Goal: Task Accomplishment & Management: Manage account settings

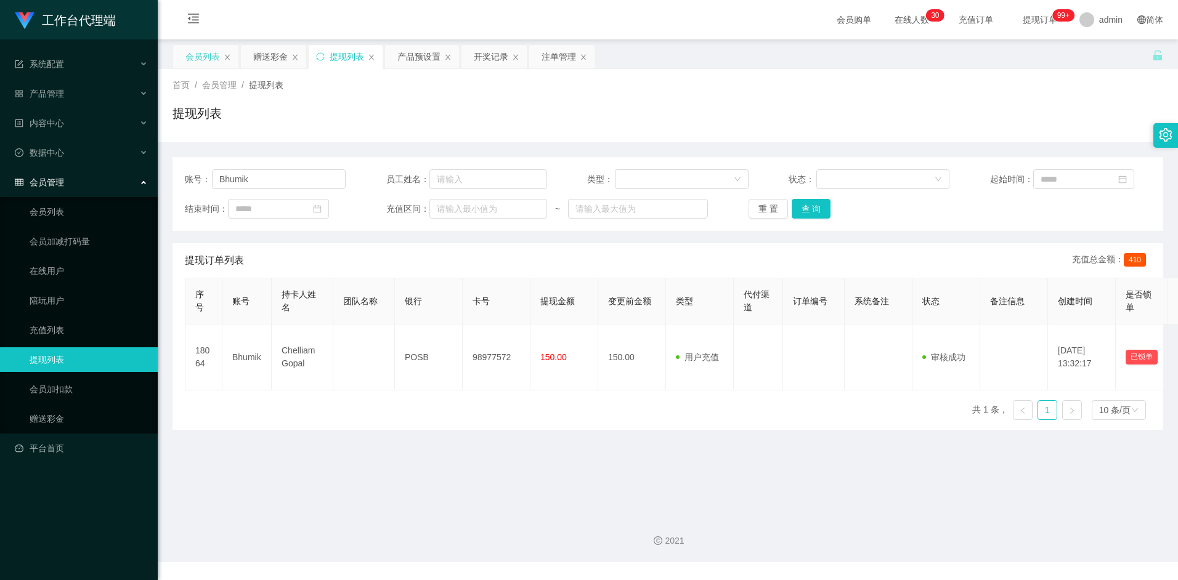
click at [204, 59] on div "会员列表" at bounding box center [202, 56] width 35 height 23
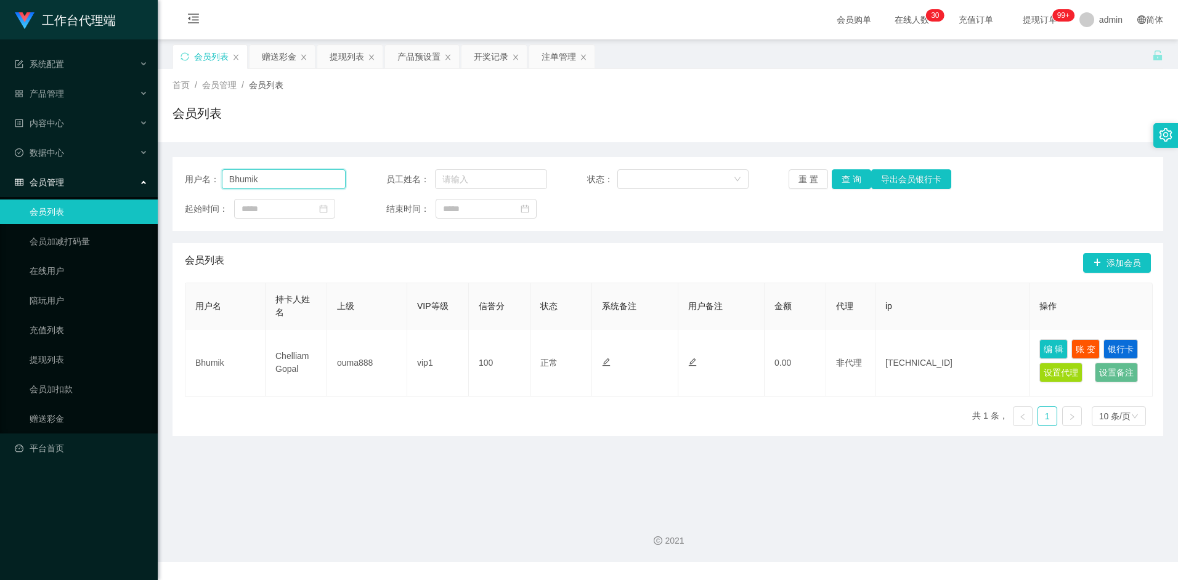
click at [276, 180] on input "Bhumik" at bounding box center [284, 179] width 124 height 20
click at [276, 179] on input "Bhumik" at bounding box center [284, 179] width 124 height 20
click at [861, 178] on button "查 询" at bounding box center [851, 179] width 39 height 20
click at [848, 181] on button "查 询" at bounding box center [851, 179] width 39 height 20
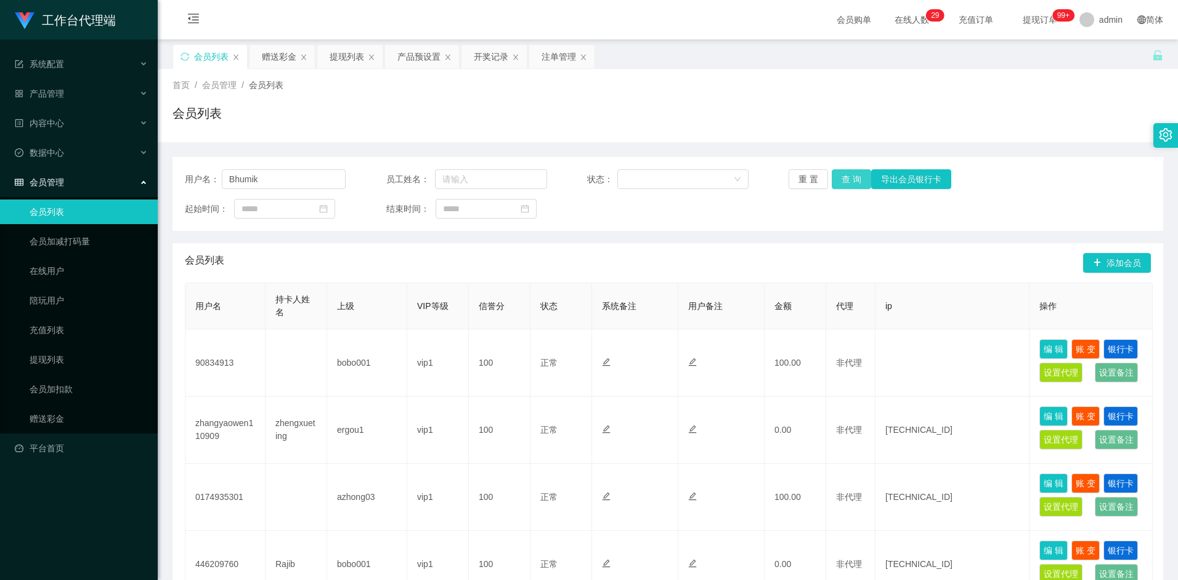
type input "Bhumik"
click at [850, 181] on button "查 询" at bounding box center [851, 179] width 39 height 20
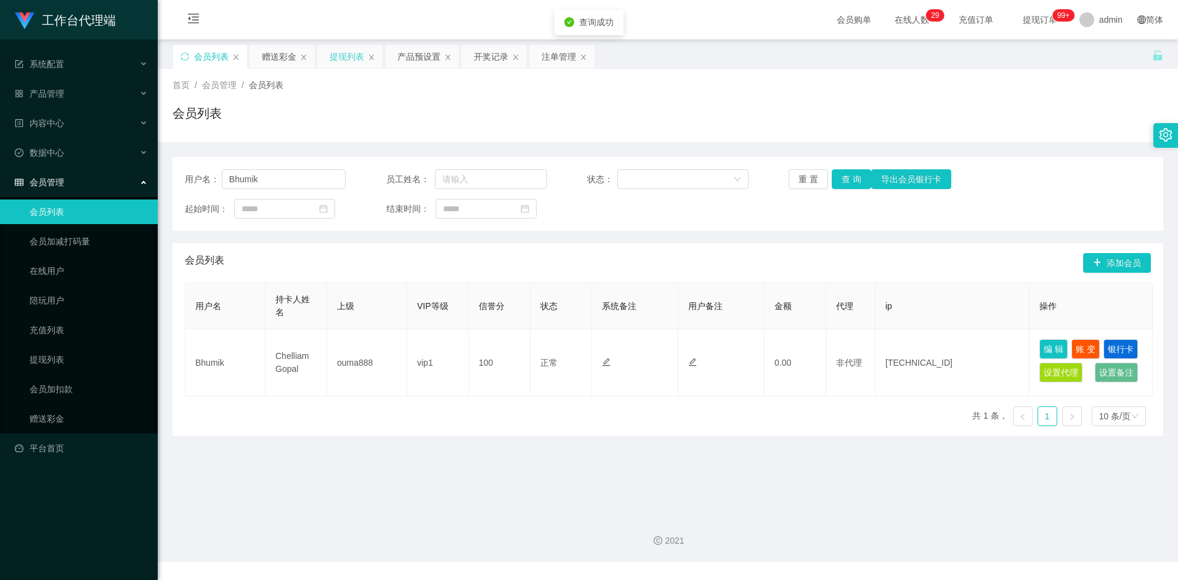
click at [344, 55] on div "提现列表" at bounding box center [347, 56] width 35 height 23
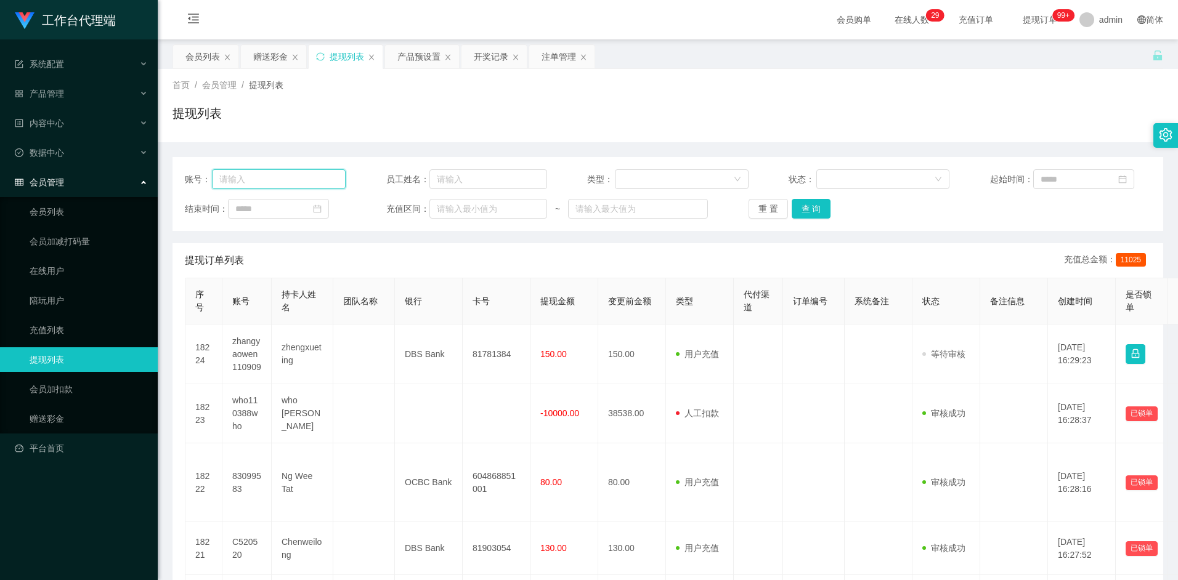
click at [278, 178] on input "text" at bounding box center [279, 179] width 134 height 20
paste input "Bhumik"
type input "Bhumik"
click at [813, 209] on button "查 询" at bounding box center [811, 209] width 39 height 20
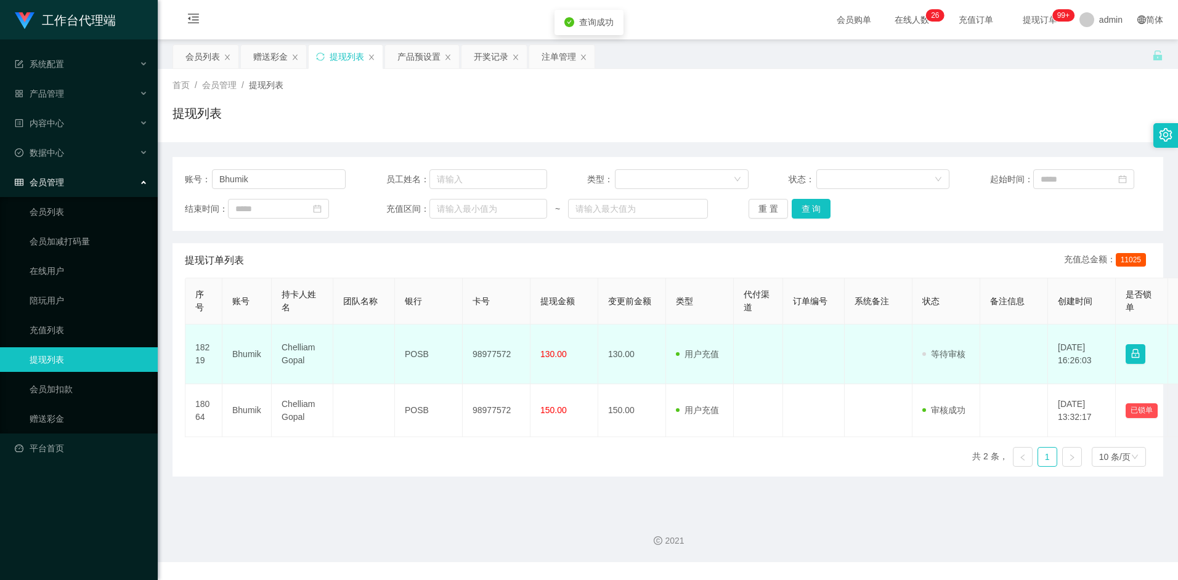
click at [412, 359] on td "POSB" at bounding box center [429, 355] width 68 height 60
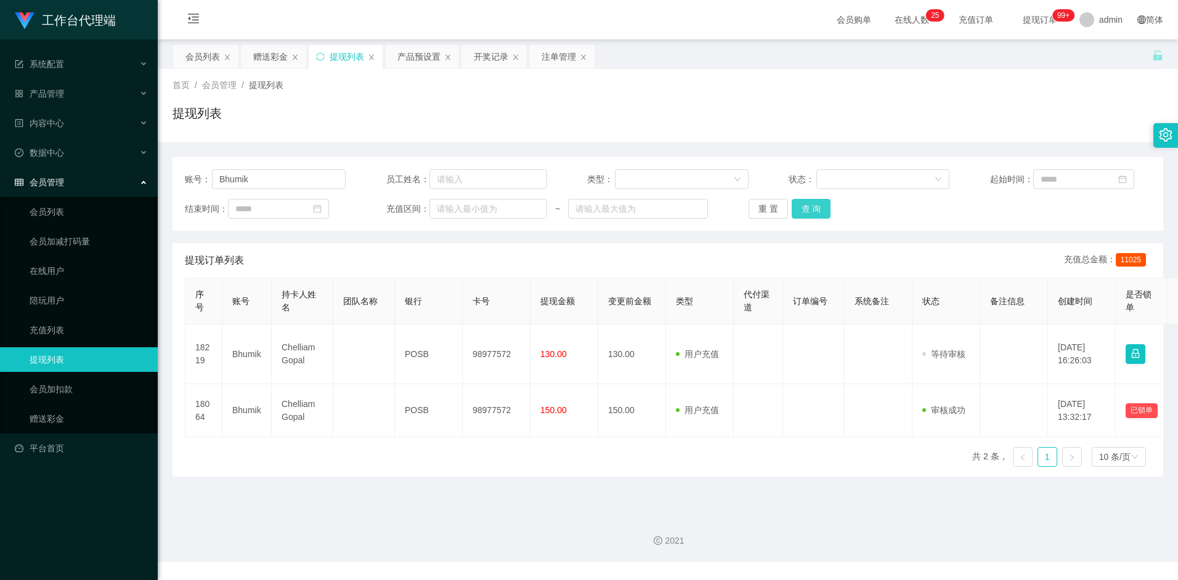
click at [818, 203] on button "查 询" at bounding box center [811, 209] width 39 height 20
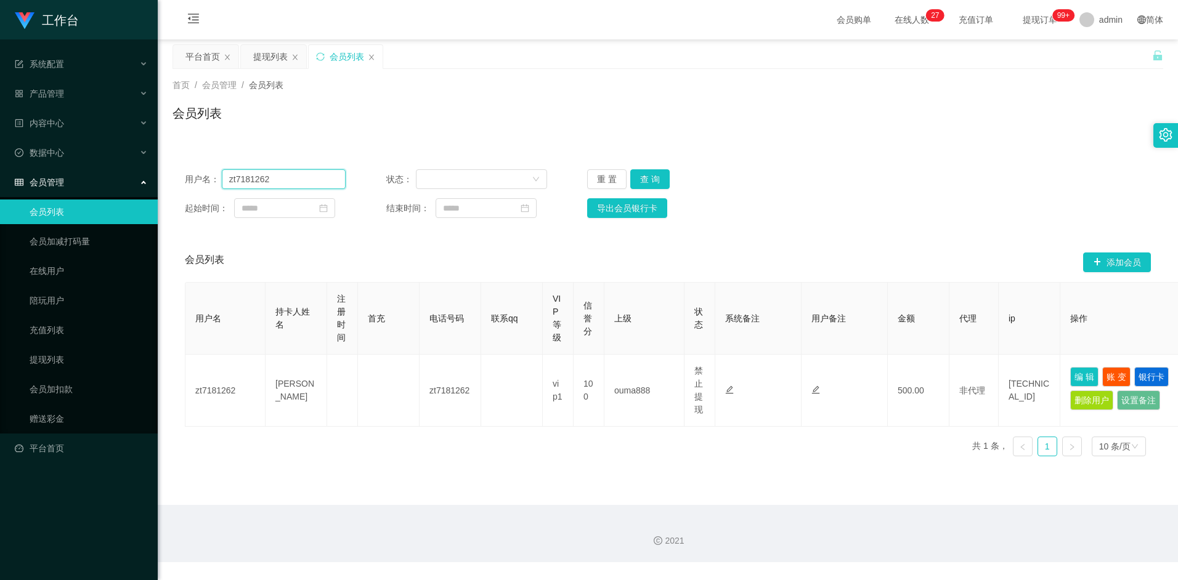
click at [314, 181] on input "zt7181262" at bounding box center [284, 179] width 124 height 20
paste input "Bhumik"
type input "Bhumik"
click at [657, 177] on button "查 询" at bounding box center [649, 179] width 39 height 20
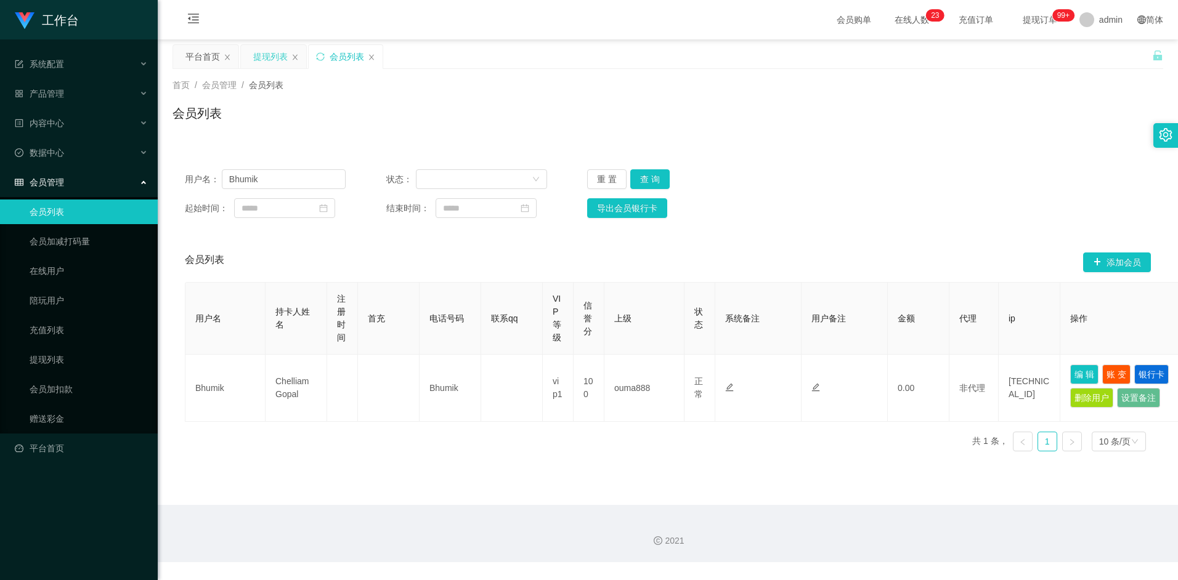
click at [271, 59] on div "提现列表" at bounding box center [270, 56] width 35 height 23
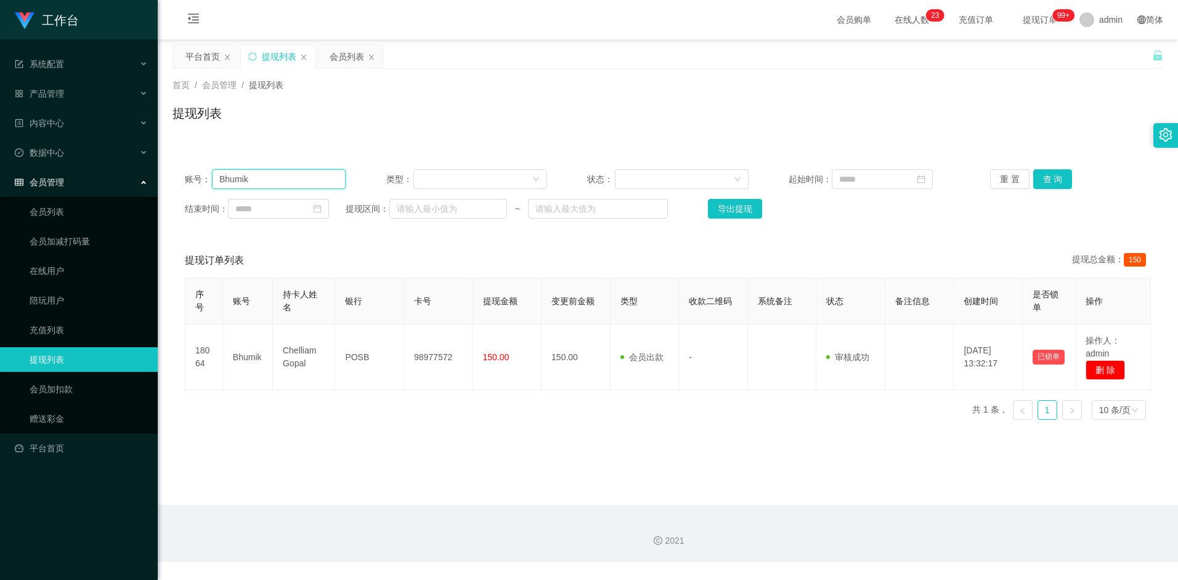
click at [295, 181] on input "Bhumik" at bounding box center [279, 179] width 134 height 20
click at [1062, 176] on button "查 询" at bounding box center [1052, 179] width 39 height 20
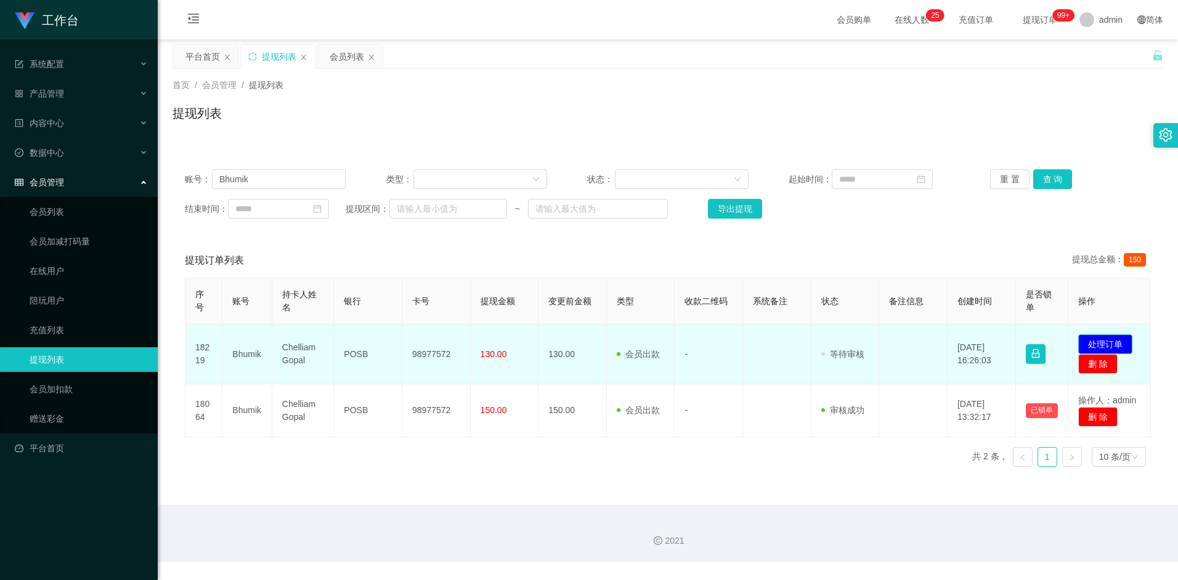
click at [1108, 338] on button "处理订单" at bounding box center [1105, 345] width 54 height 20
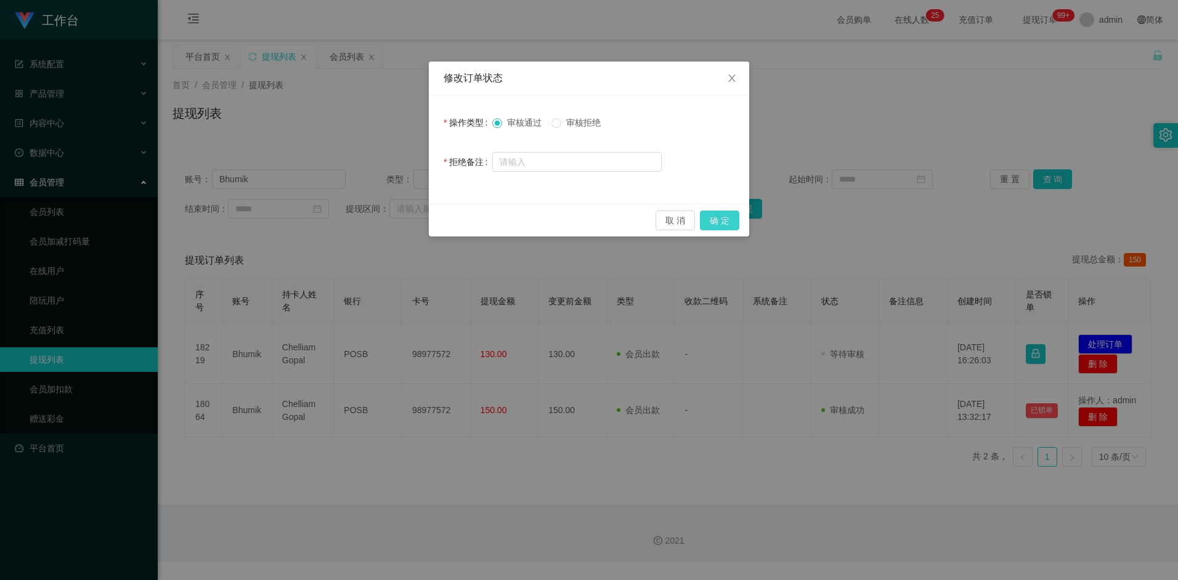
click at [722, 218] on button "确 定" at bounding box center [719, 221] width 39 height 20
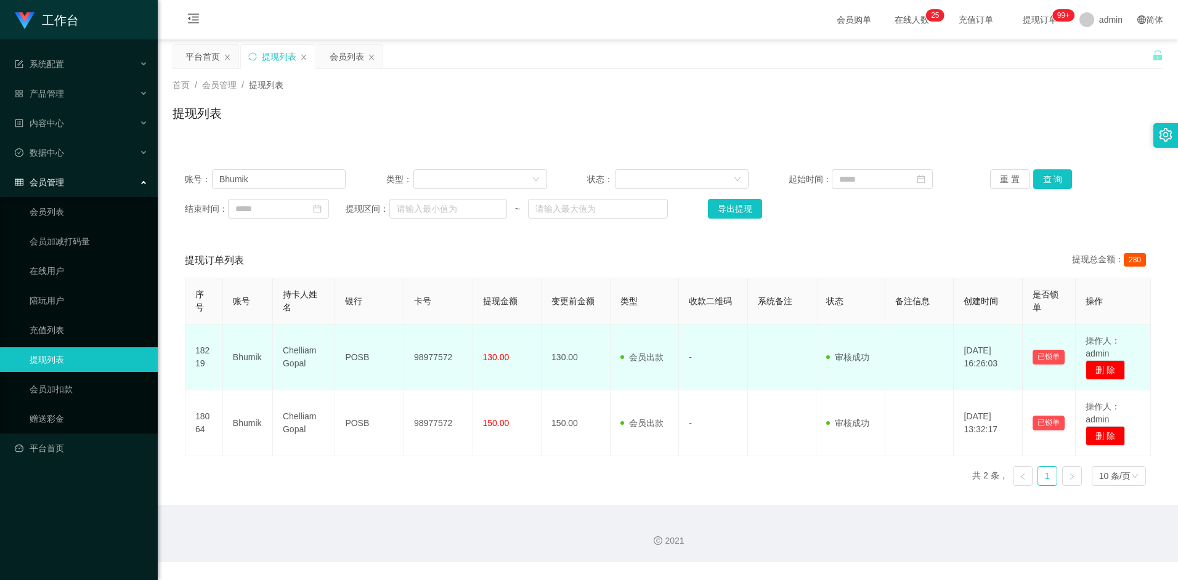
click at [298, 354] on td "Chelliam Gopal" at bounding box center [304, 358] width 62 height 66
drag, startPoint x: 298, startPoint y: 354, endPoint x: 288, endPoint y: 356, distance: 10.2
click at [288, 356] on td "Chelliam Gopal" at bounding box center [304, 358] width 62 height 66
click at [288, 354] on td "Chelliam Gopal" at bounding box center [304, 358] width 62 height 66
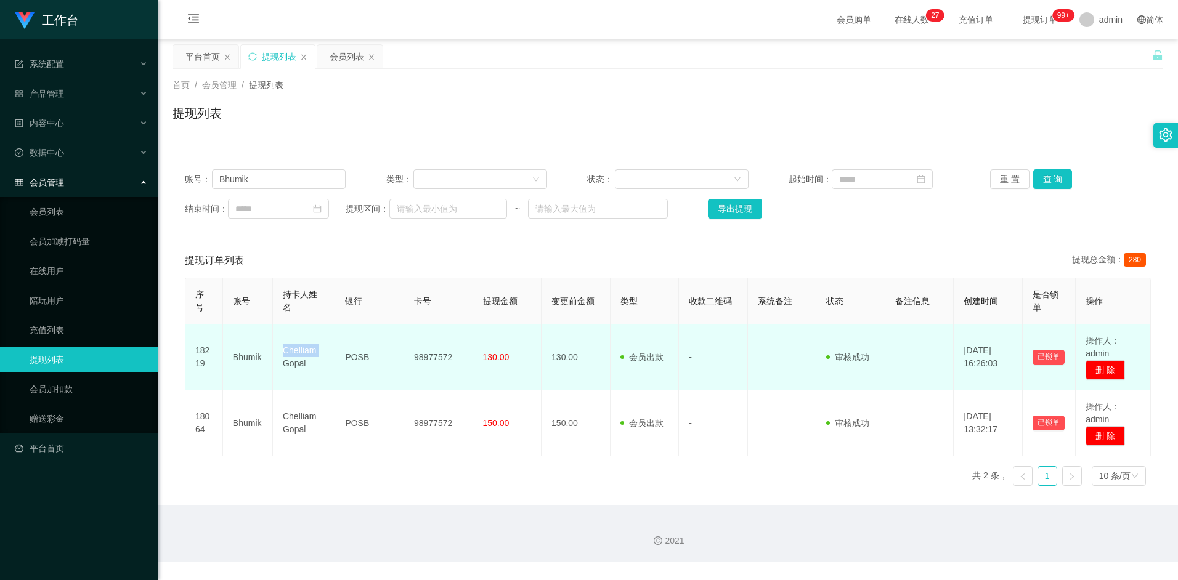
click at [288, 354] on td "Chelliam Gopal" at bounding box center [304, 358] width 62 height 66
copy td "Chelliam Gopal"
click at [360, 359] on td "POSB" at bounding box center [369, 358] width 69 height 66
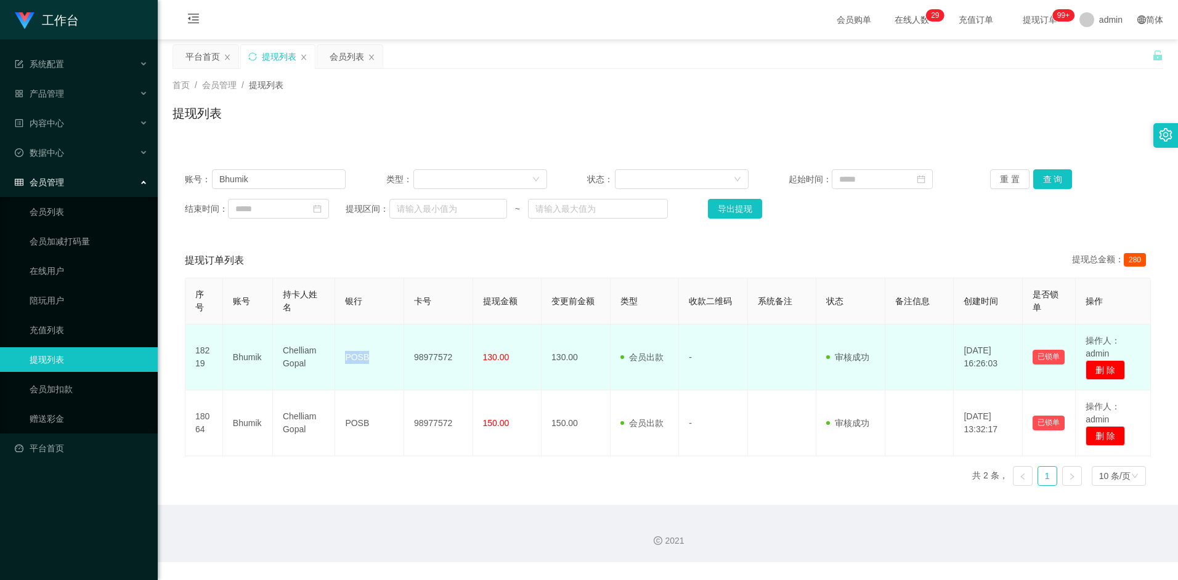
copy td "POSB"
click at [436, 357] on td "98977572" at bounding box center [438, 358] width 69 height 66
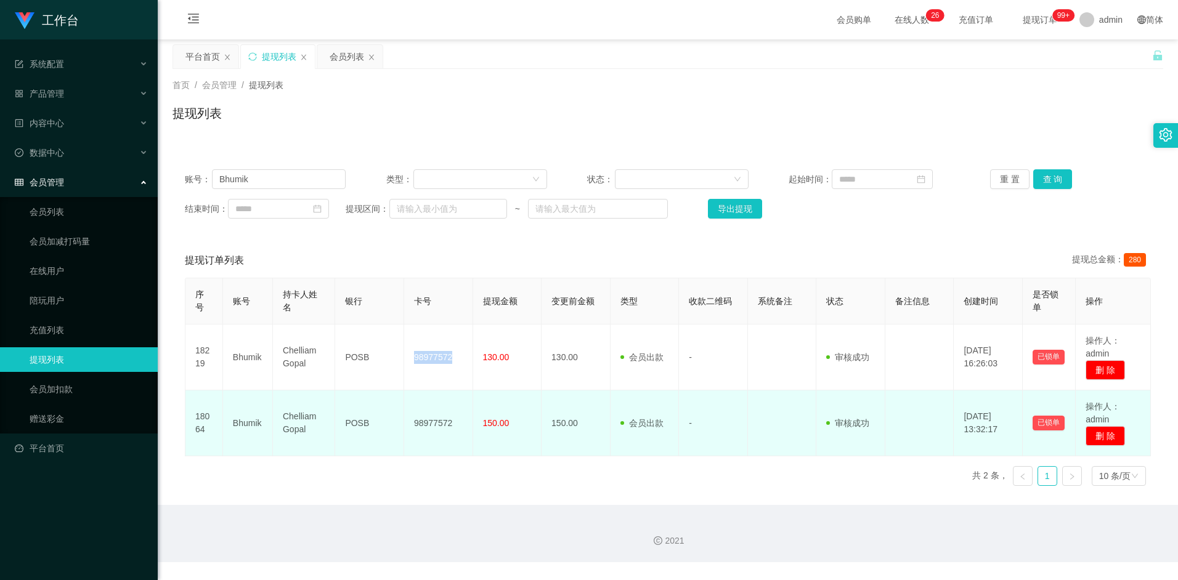
copy td "98977572"
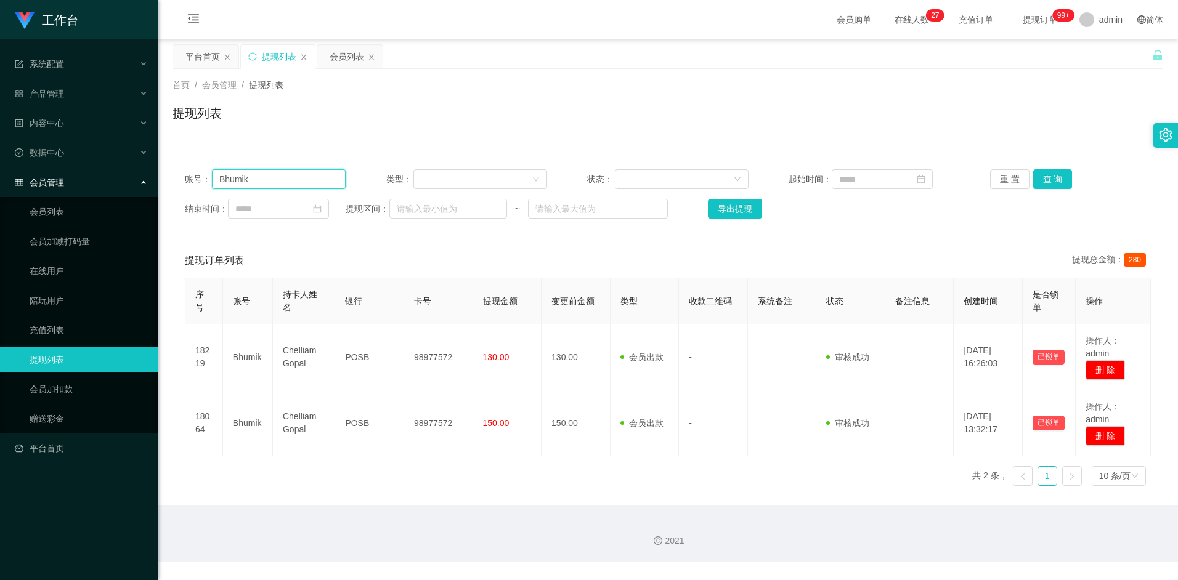
click at [284, 174] on input "Bhumik" at bounding box center [279, 179] width 134 height 20
paste input "81773729"
type input "81773729"
click at [1057, 173] on button "查 询" at bounding box center [1052, 179] width 39 height 20
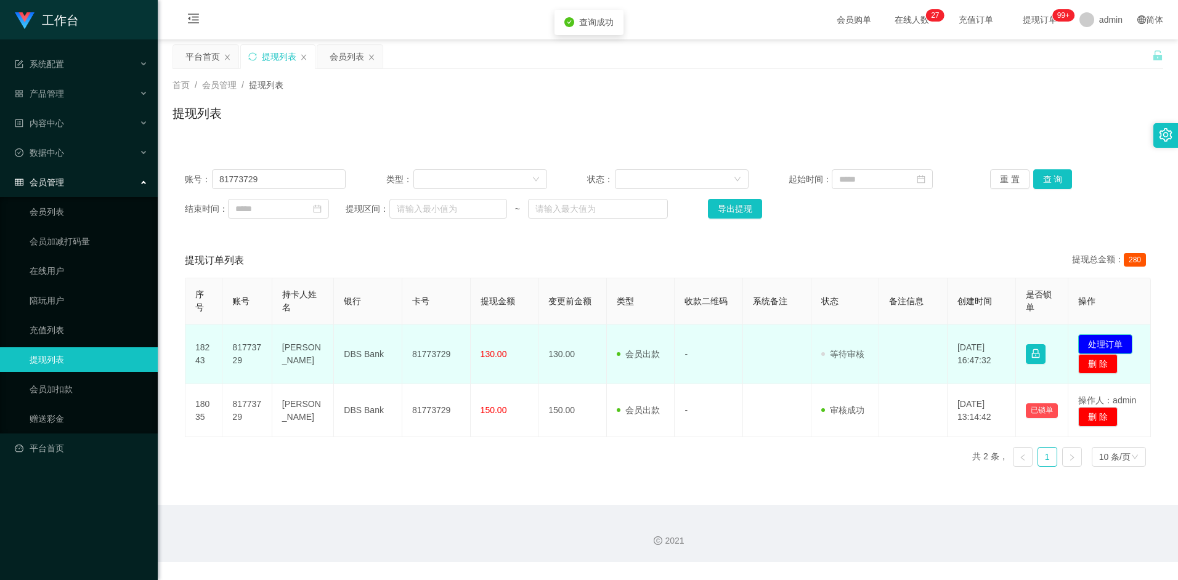
click at [1111, 342] on button "处理订单" at bounding box center [1105, 345] width 54 height 20
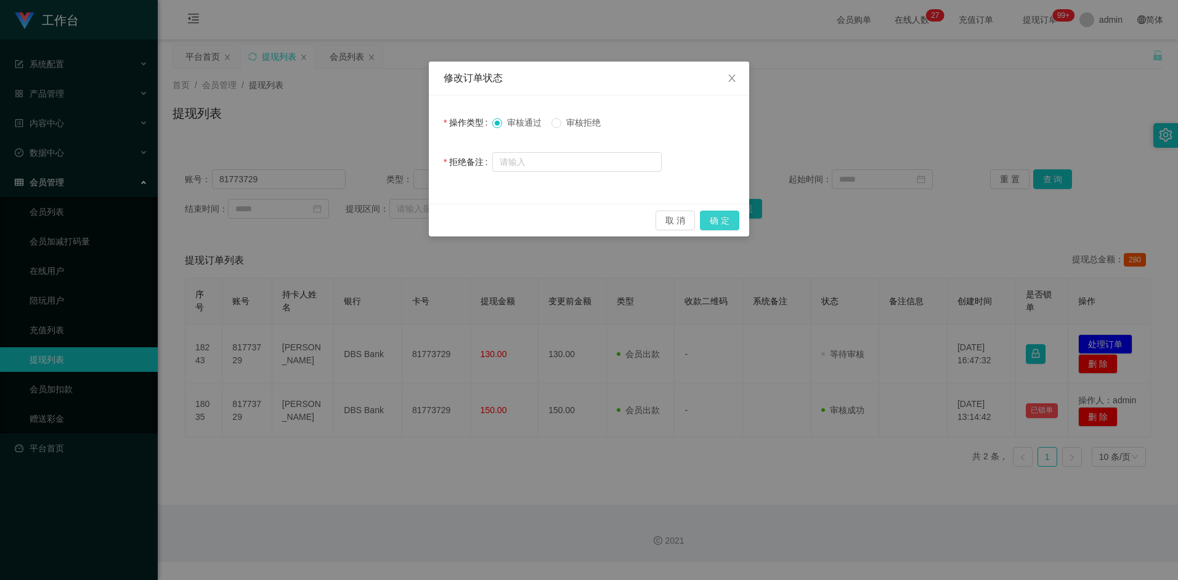
click at [735, 226] on button "确 定" at bounding box center [719, 221] width 39 height 20
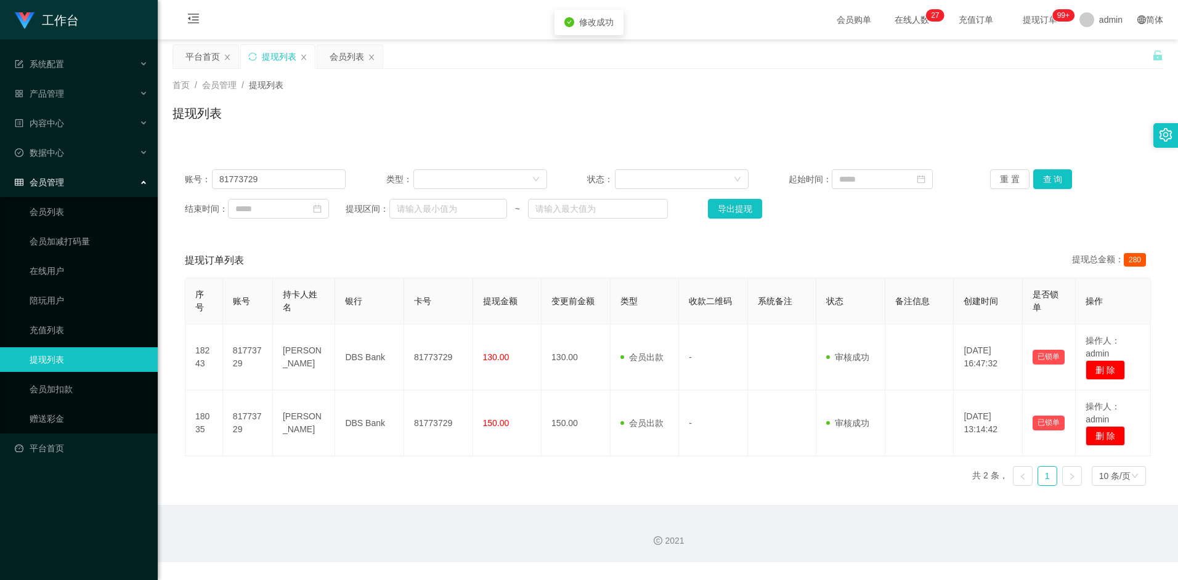
click at [681, 258] on div "提现订单列表 提现总金额： 280" at bounding box center [668, 260] width 966 height 35
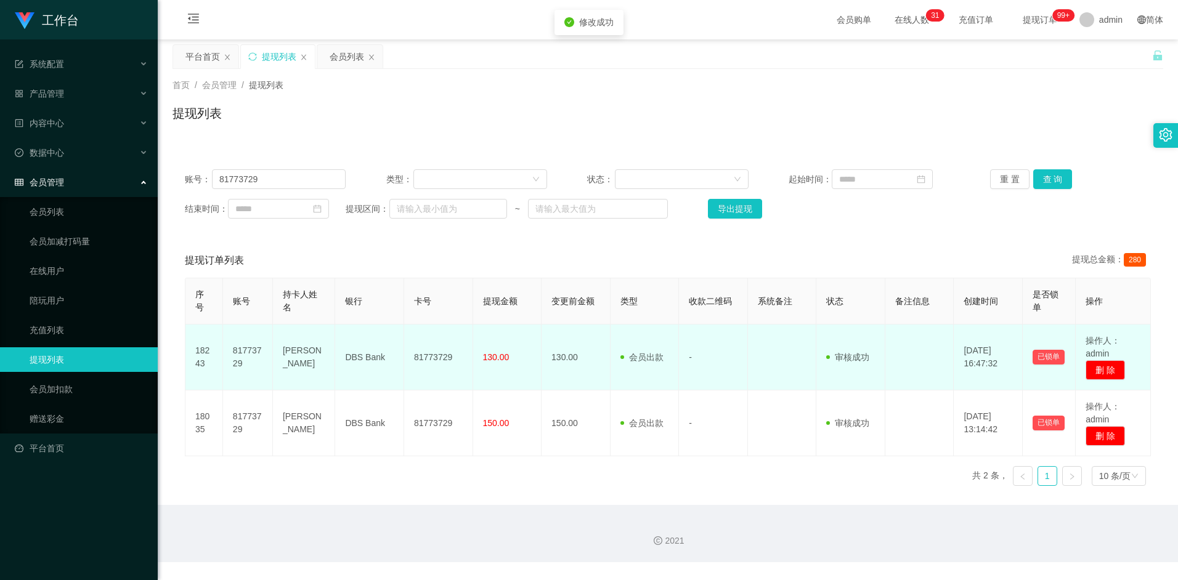
click at [305, 350] on td "Alamin hossain" at bounding box center [304, 358] width 62 height 66
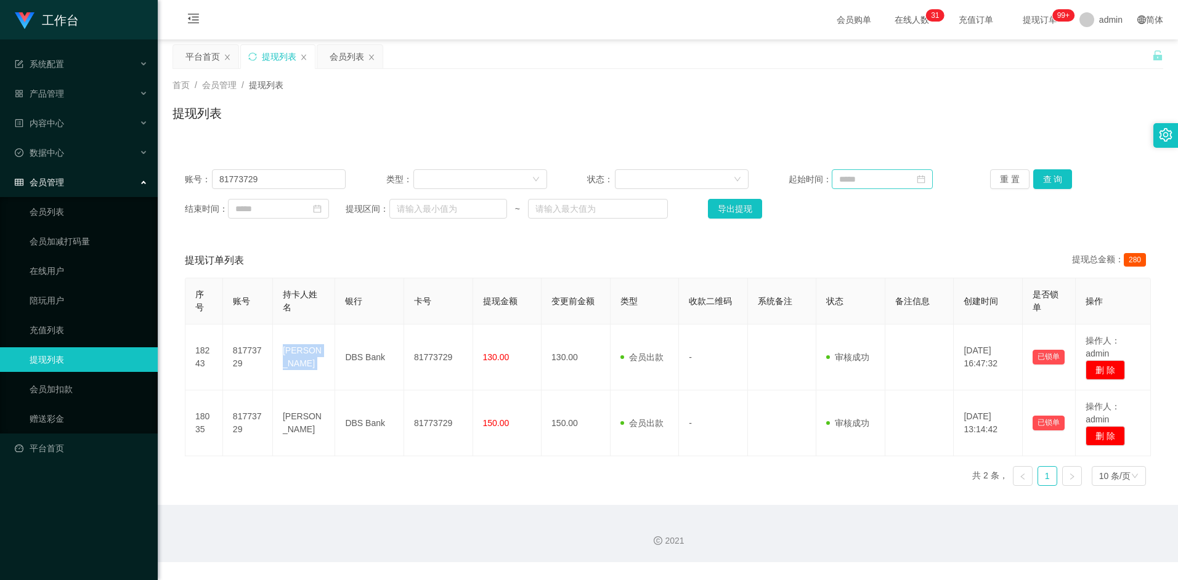
copy td "Alamin hossain"
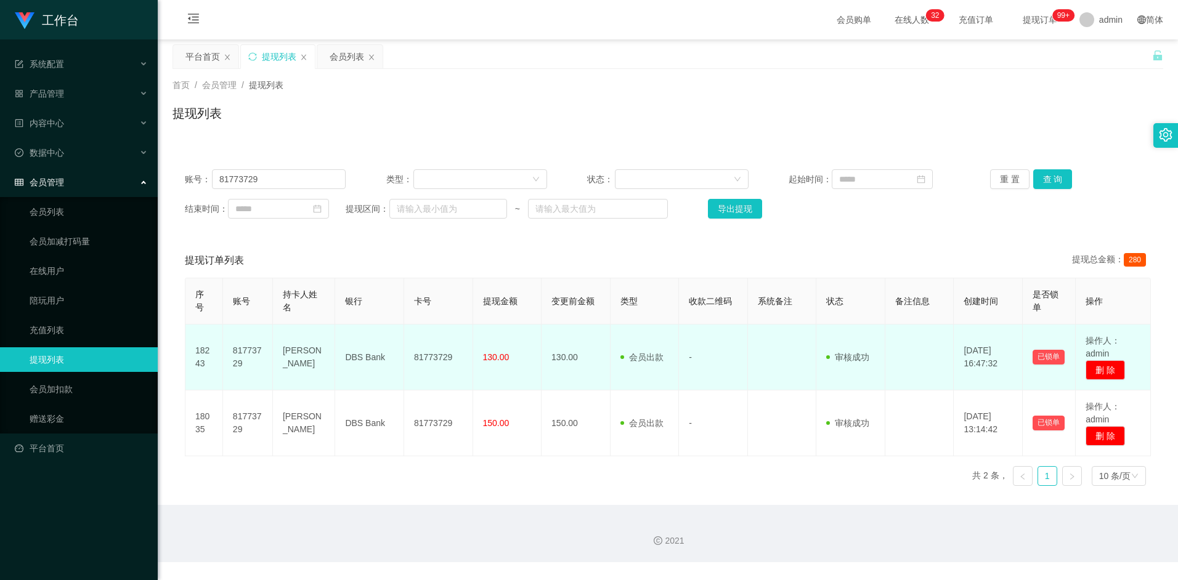
click at [365, 357] on td "DBS Bank" at bounding box center [369, 358] width 69 height 66
copy td "DBS Bank"
click at [425, 361] on td "81773729" at bounding box center [438, 358] width 69 height 66
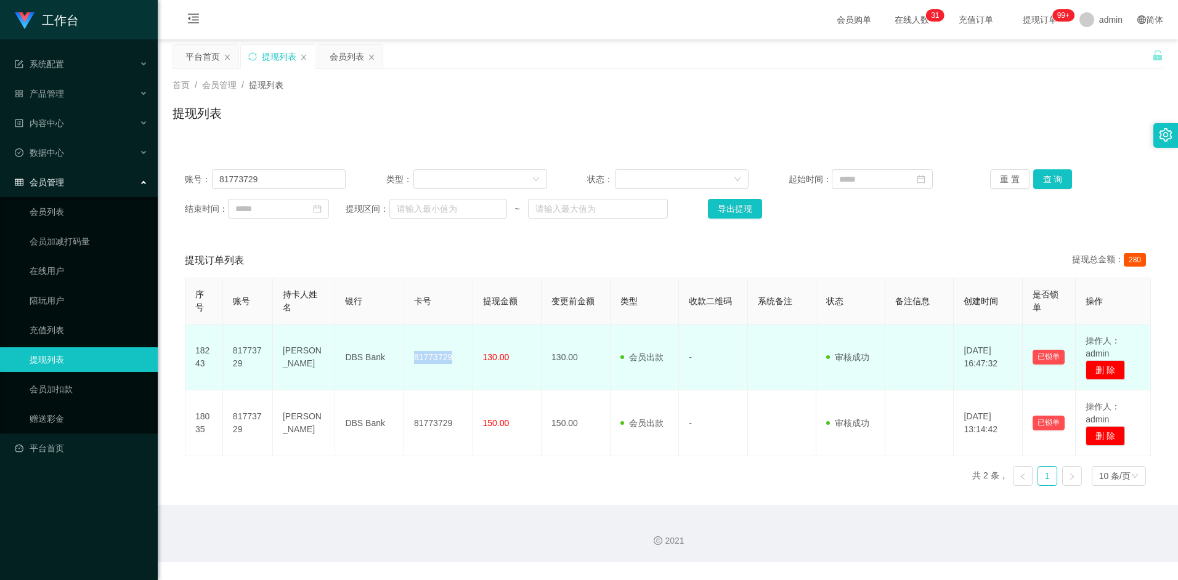
click at [425, 361] on td "81773729" at bounding box center [438, 358] width 69 height 66
copy td "81773729"
